Goal: Use online tool/utility: Utilize a website feature to perform a specific function

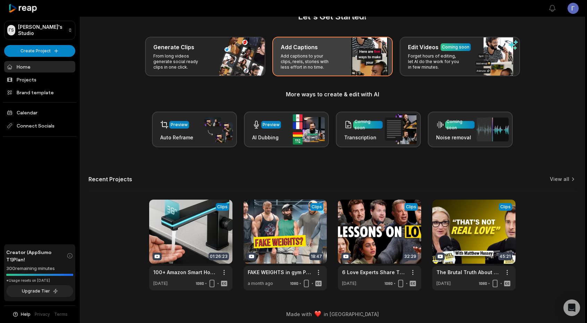
scroll to position [22, 0]
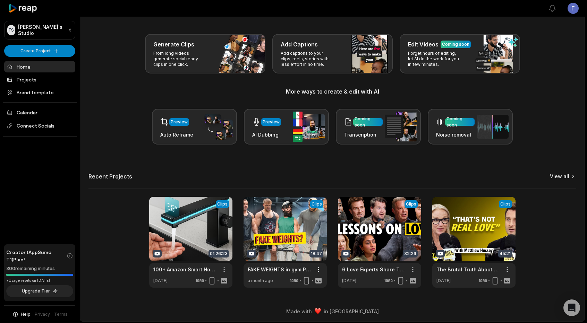
click at [566, 178] on link "View all" at bounding box center [559, 176] width 19 height 7
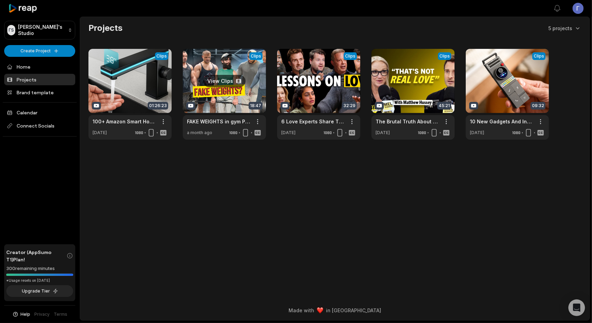
click at [207, 77] on link at bounding box center [224, 94] width 83 height 91
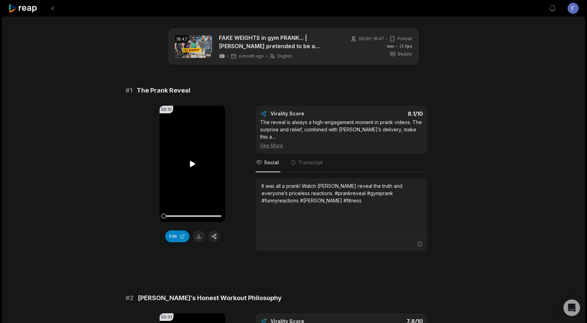
click at [189, 165] on icon at bounding box center [192, 164] width 8 height 8
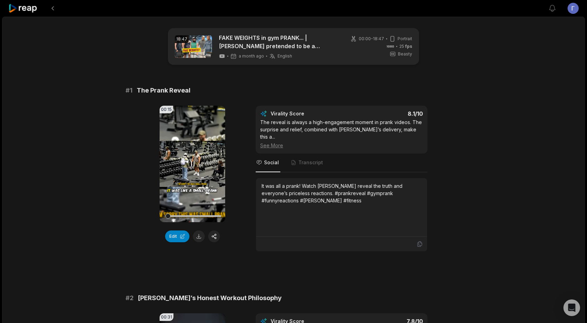
click at [191, 167] on icon at bounding box center [192, 164] width 8 height 8
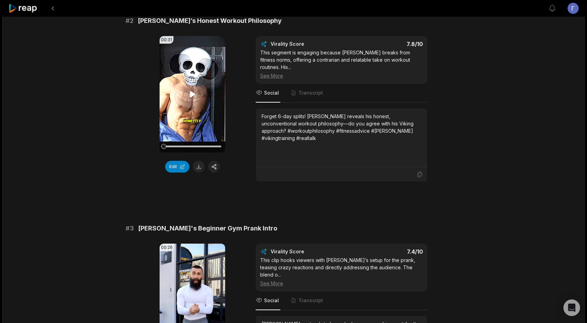
scroll to position [833, 0]
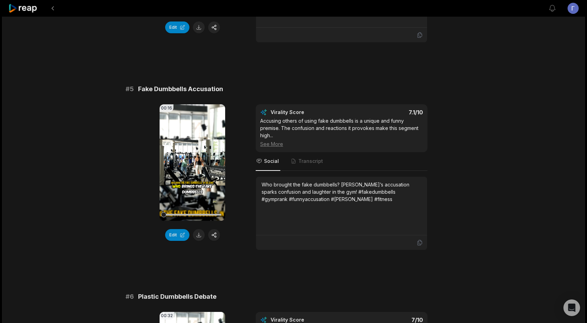
click at [191, 159] on icon at bounding box center [192, 163] width 8 height 8
click at [190, 159] on icon at bounding box center [192, 163] width 8 height 8
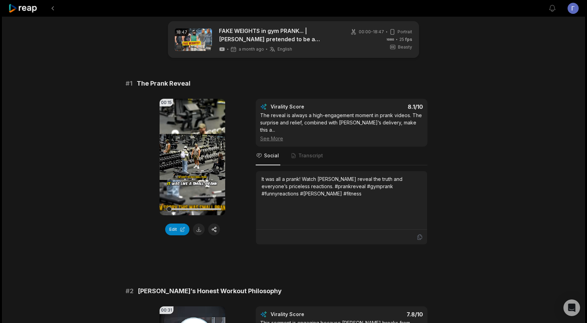
scroll to position [0, 0]
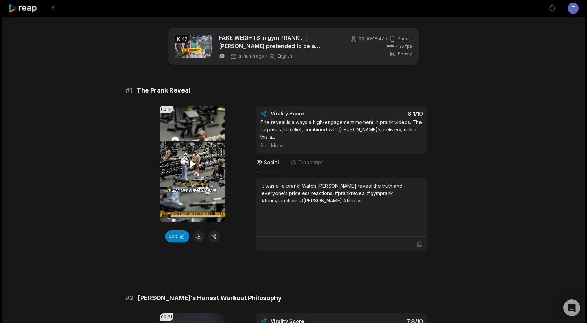
click at [193, 165] on icon at bounding box center [192, 164] width 5 height 6
click at [193, 165] on icon at bounding box center [192, 164] width 8 height 8
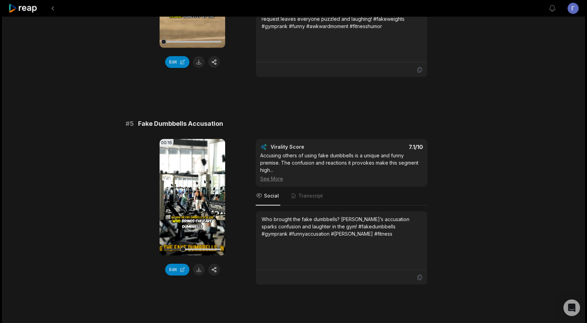
scroll to position [1006, 0]
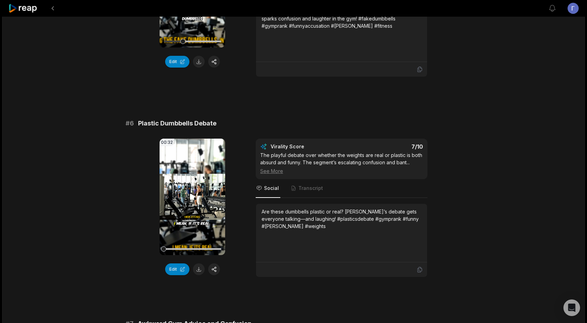
click at [193, 194] on icon at bounding box center [192, 197] width 5 height 6
click at [193, 193] on icon at bounding box center [192, 197] width 8 height 8
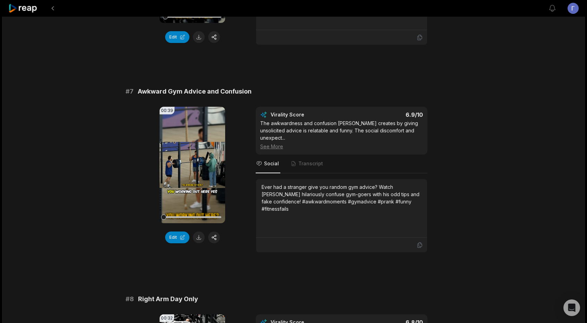
scroll to position [1249, 0]
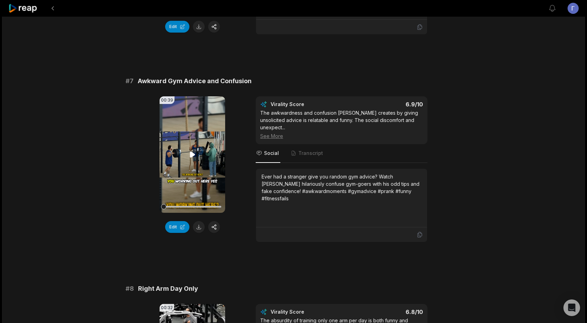
click at [200, 123] on video "Your browser does not support mp4 format." at bounding box center [193, 154] width 66 height 117
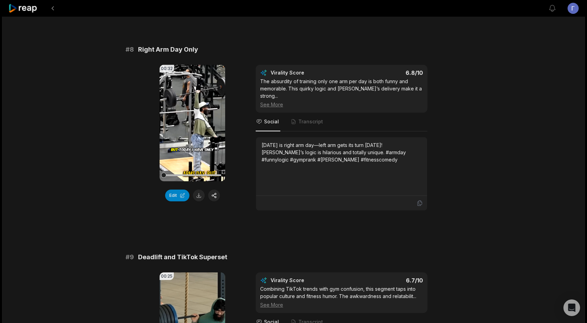
scroll to position [1596, 0]
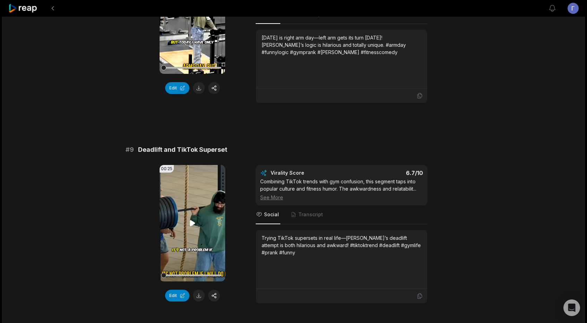
click at [189, 219] on icon at bounding box center [192, 223] width 8 height 8
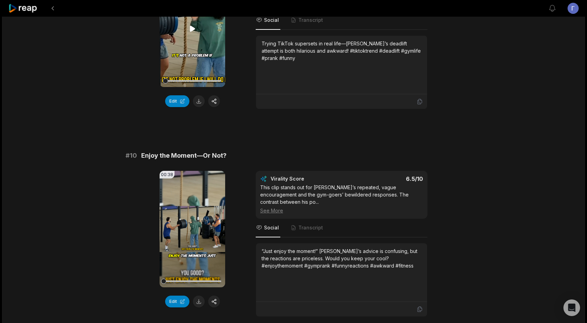
scroll to position [1797, 0]
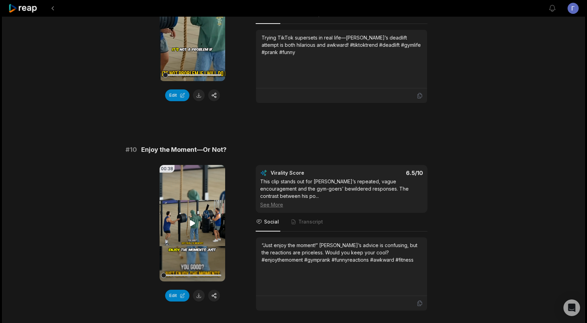
click at [191, 179] on video "Your browser does not support mp4 format." at bounding box center [193, 223] width 66 height 117
click at [191, 275] on div at bounding box center [192, 276] width 58 height 2
click at [209, 270] on div at bounding box center [192, 276] width 58 height 12
click at [200, 290] on button at bounding box center [199, 296] width 12 height 12
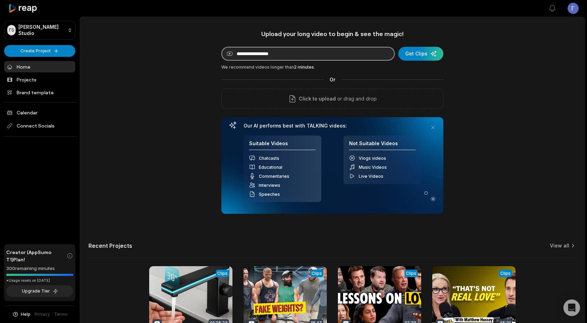
drag, startPoint x: 281, startPoint y: 53, endPoint x: 230, endPoint y: 53, distance: 51.7
click at [230, 53] on input at bounding box center [307, 54] width 173 height 14
paste input "**********"
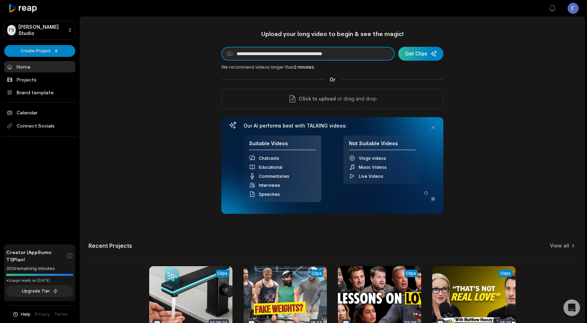
type input "**********"
click at [417, 56] on div "submit" at bounding box center [420, 54] width 45 height 14
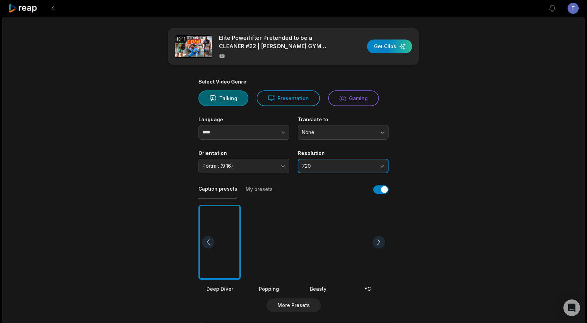
click at [329, 169] on button "720" at bounding box center [343, 166] width 91 height 15
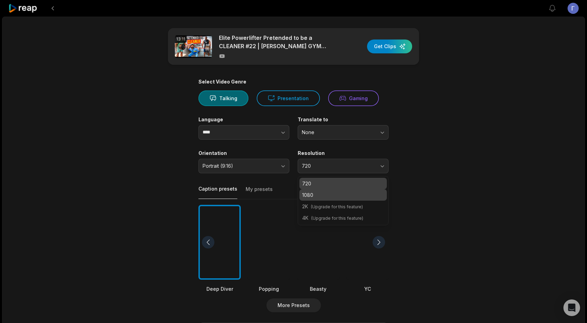
click at [319, 199] on div "1080" at bounding box center [342, 194] width 87 height 11
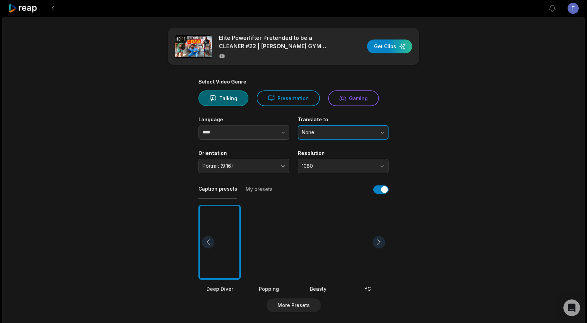
click at [330, 131] on span "None" at bounding box center [338, 132] width 73 height 6
click at [319, 255] on div at bounding box center [318, 242] width 42 height 75
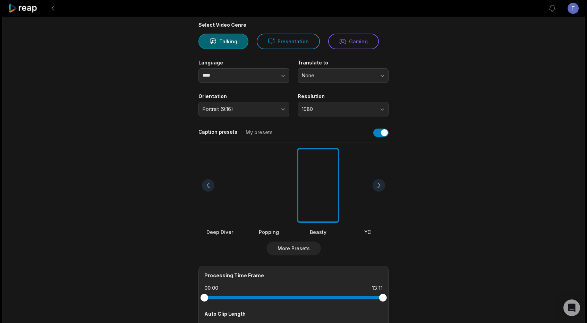
scroll to position [179, 0]
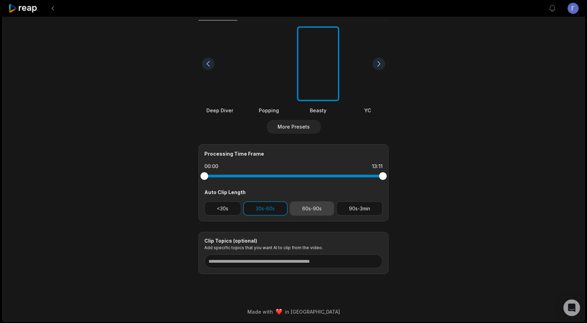
click at [308, 207] on button "60s-90s" at bounding box center [312, 209] width 45 height 14
drag, startPoint x: 206, startPoint y: 178, endPoint x: 211, endPoint y: 177, distance: 4.9
click at [211, 177] on div at bounding box center [211, 176] width 8 height 8
click at [379, 177] on div at bounding box center [379, 176] width 8 height 8
click at [376, 174] on div at bounding box center [376, 176] width 8 height 8
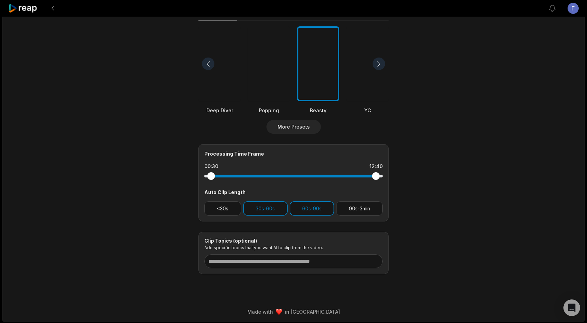
click at [376, 175] on div at bounding box center [376, 176] width 8 height 8
click at [373, 175] on div at bounding box center [373, 176] width 8 height 8
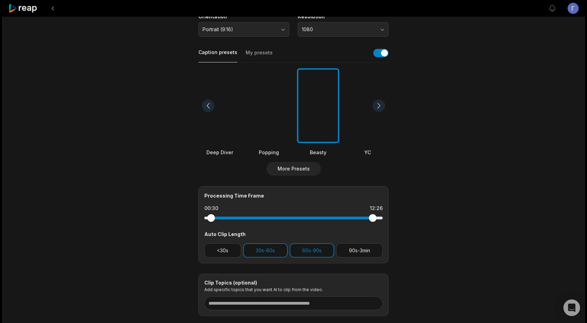
scroll to position [0, 0]
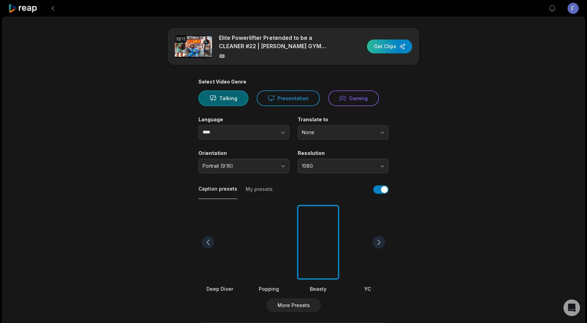
click at [394, 41] on div "button" at bounding box center [389, 47] width 45 height 14
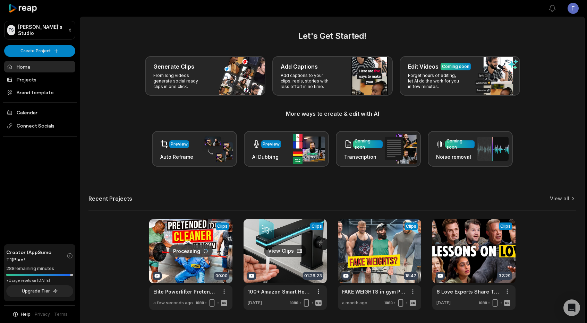
click at [305, 240] on link at bounding box center [285, 264] width 83 height 91
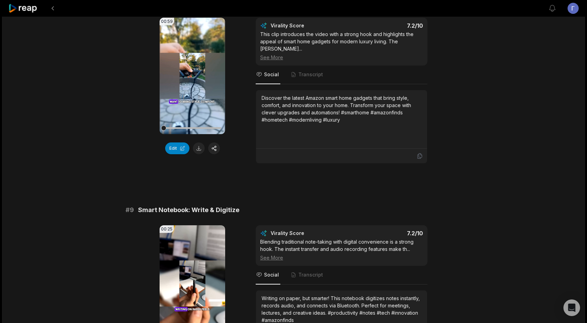
scroll to position [1789, 0]
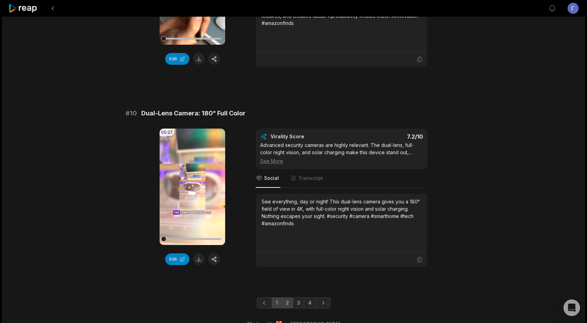
click at [284, 298] on link "2" at bounding box center [287, 303] width 11 height 11
